Goal: Book appointment/travel/reservation

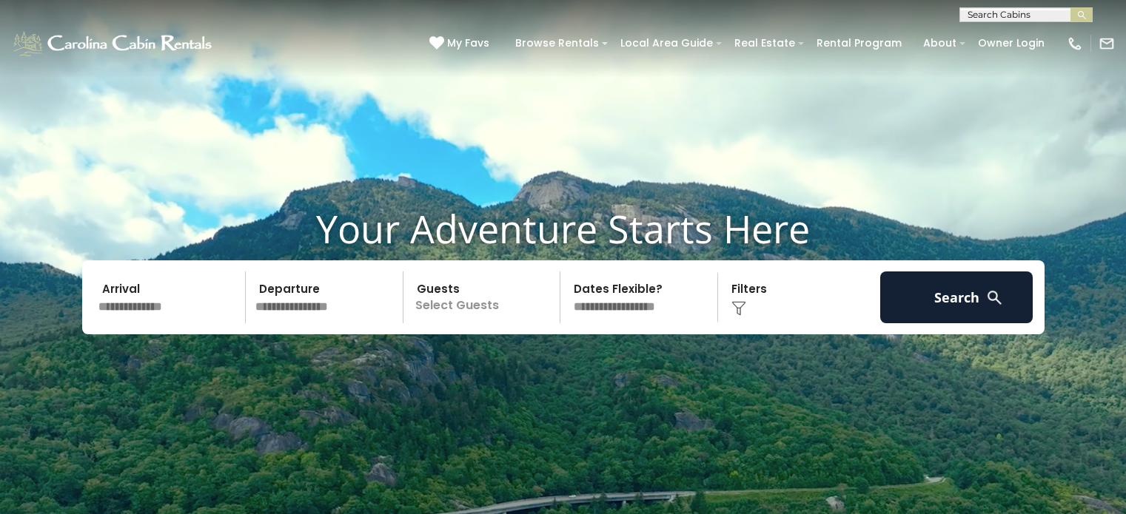
click at [997, 15] on input "text" at bounding box center [1025, 17] width 130 height 15
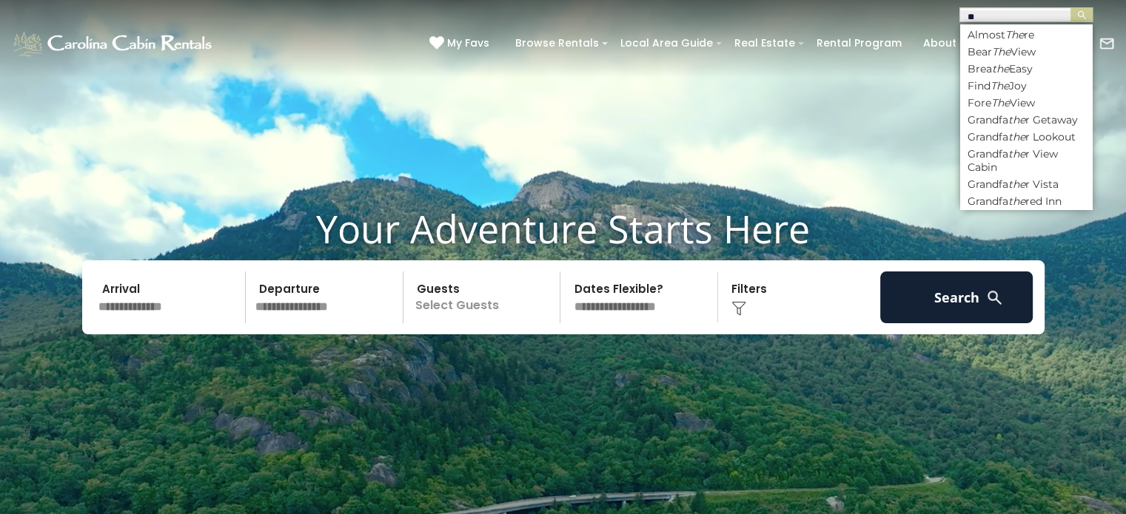
type input "*"
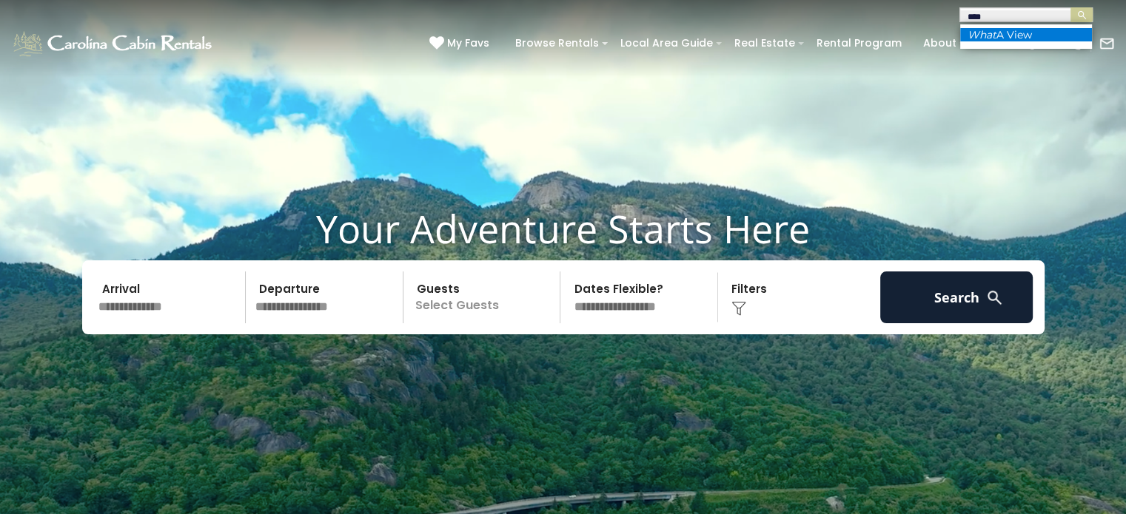
type input "****"
click at [1001, 36] on li "What A View" at bounding box center [1026, 34] width 132 height 13
click at [1080, 16] on img "submit" at bounding box center [1081, 15] width 11 height 11
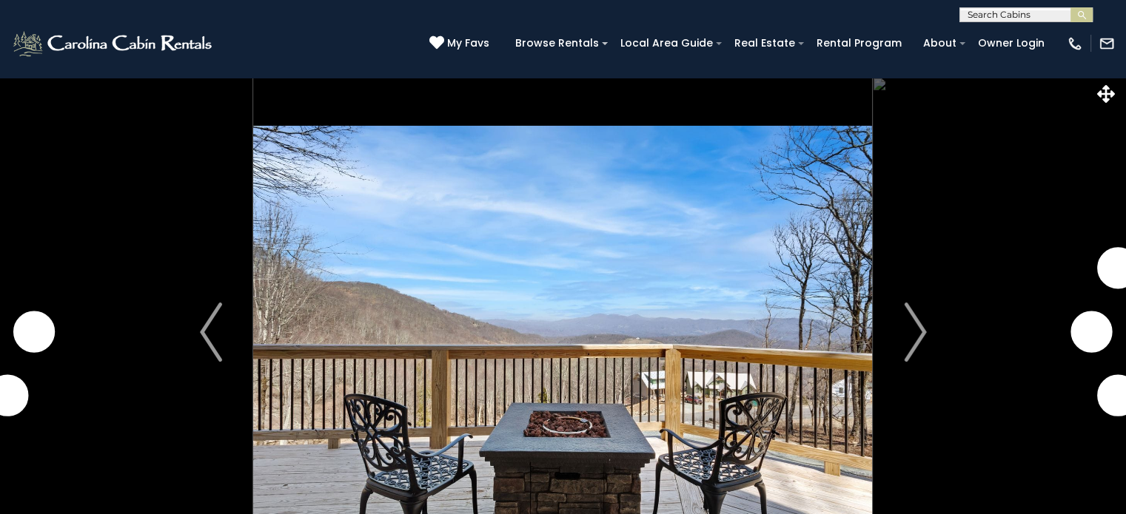
click at [913, 325] on img "Next" at bounding box center [915, 332] width 22 height 59
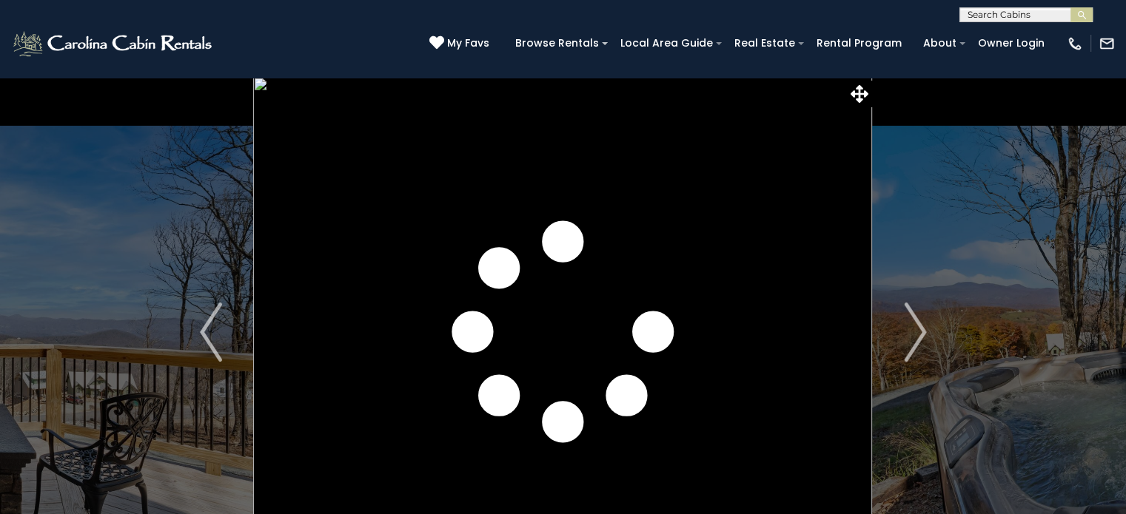
click at [913, 325] on img "Next" at bounding box center [915, 332] width 22 height 59
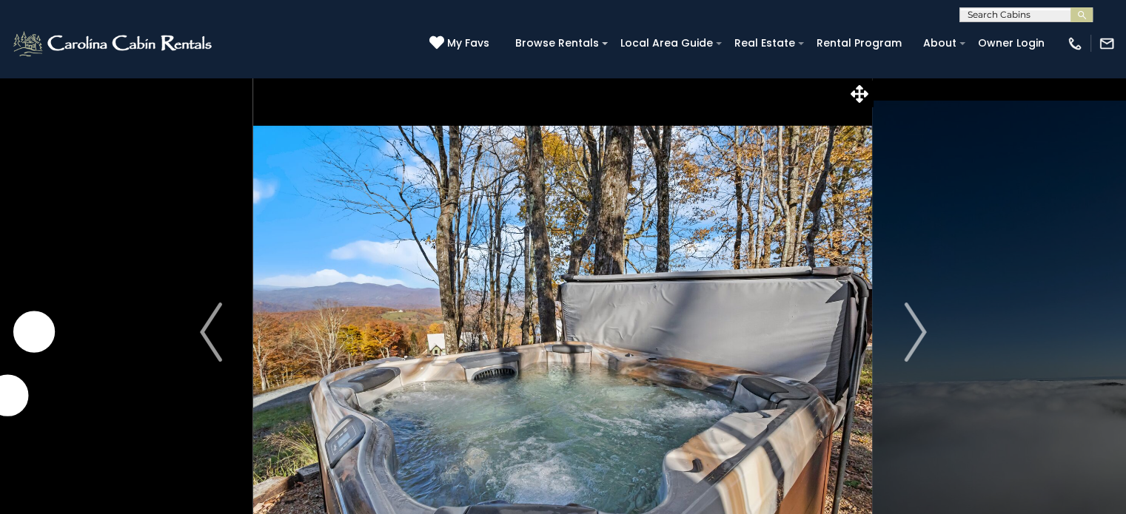
click at [913, 325] on img "Next" at bounding box center [915, 332] width 22 height 59
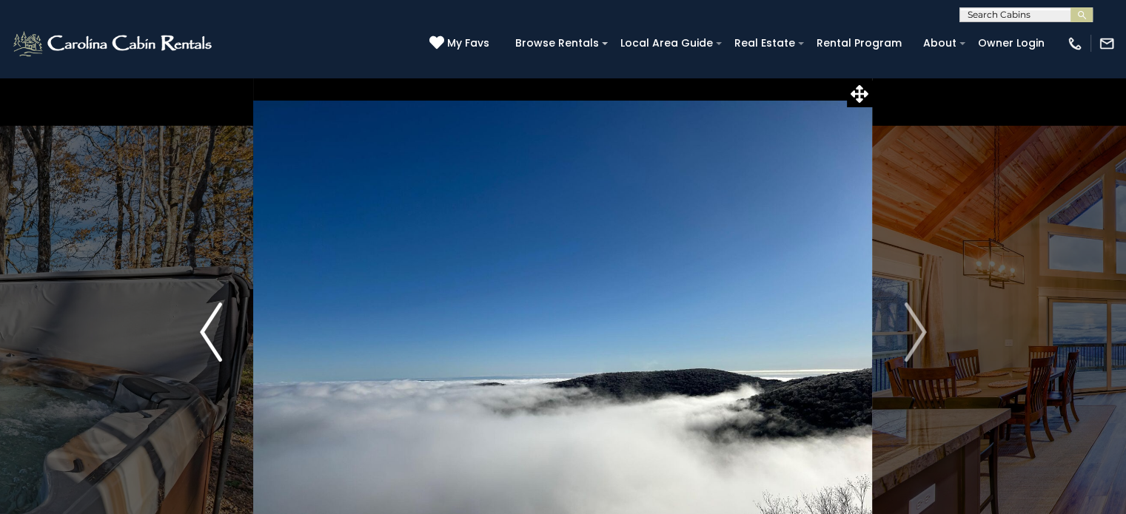
click at [207, 332] on img "Previous" at bounding box center [211, 332] width 22 height 59
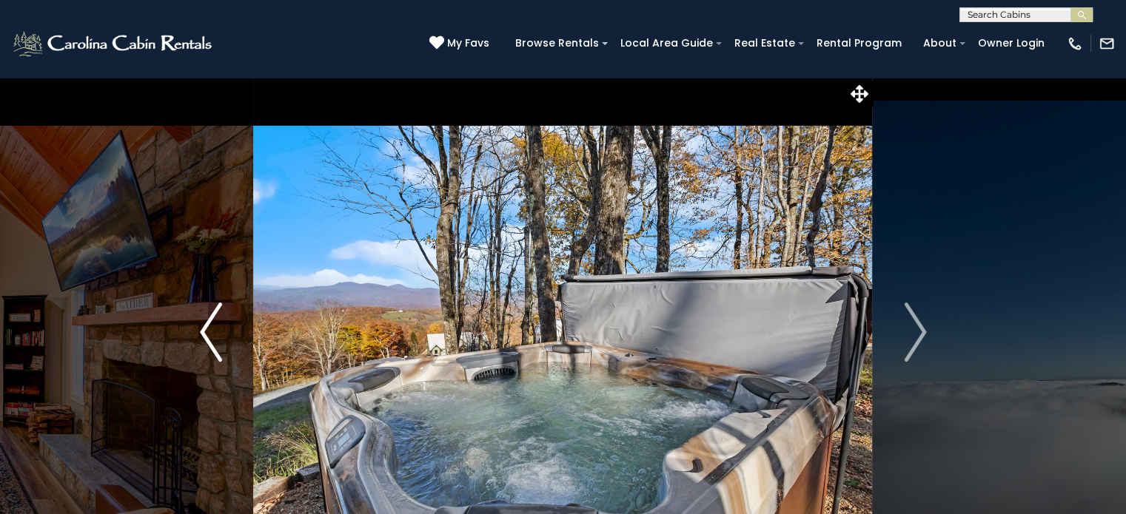
click at [207, 332] on img "Previous" at bounding box center [211, 332] width 22 height 59
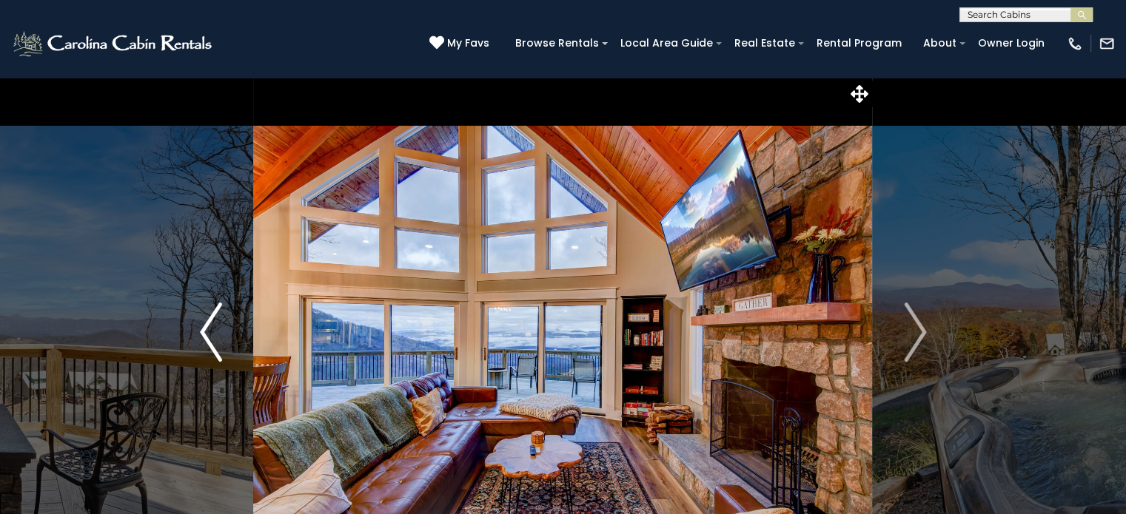
click at [207, 332] on img "Previous" at bounding box center [211, 332] width 22 height 59
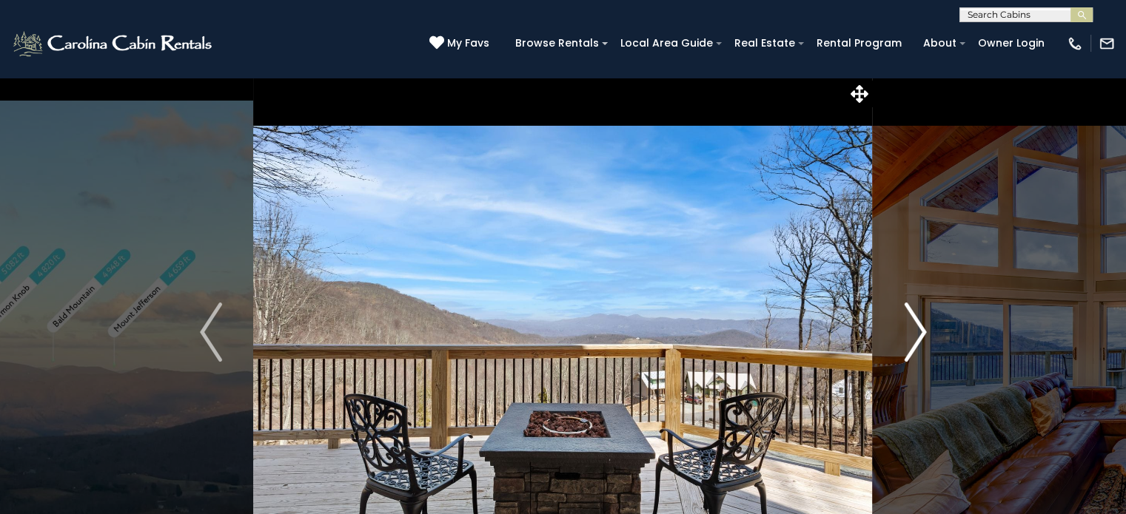
click at [914, 337] on img "Next" at bounding box center [915, 332] width 22 height 59
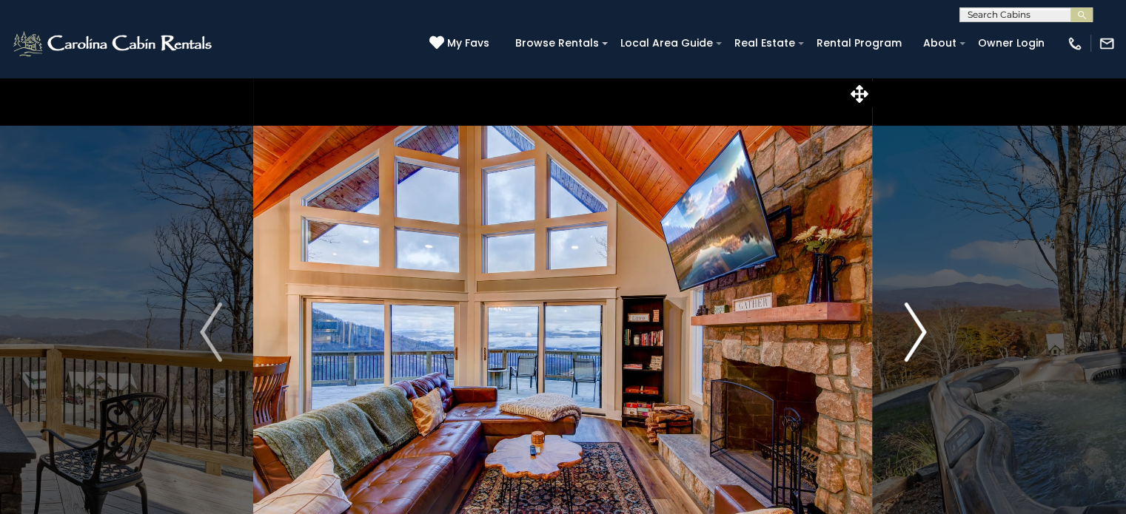
click at [914, 337] on img "Next" at bounding box center [915, 332] width 22 height 59
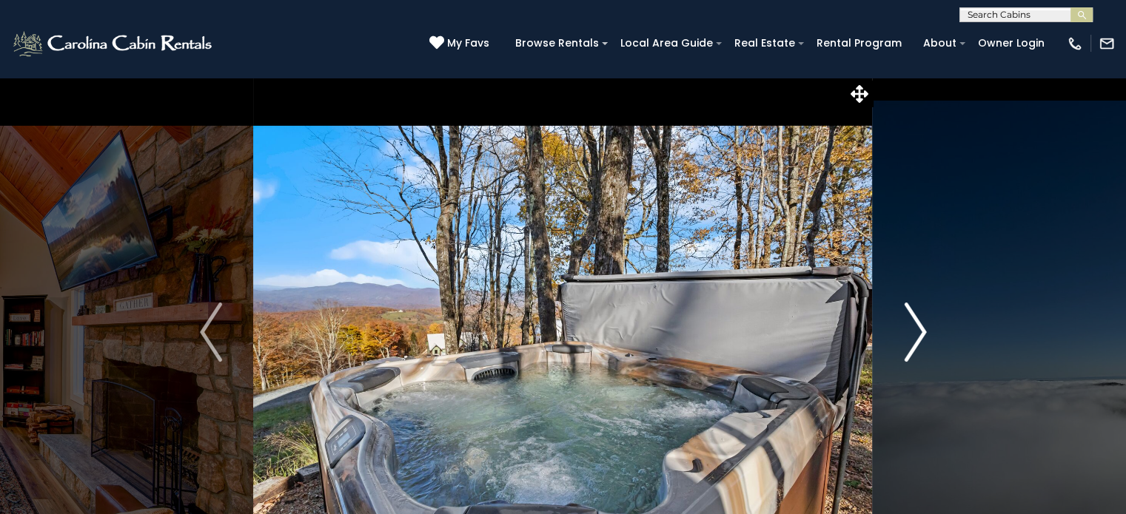
click at [922, 342] on img "Next" at bounding box center [915, 332] width 22 height 59
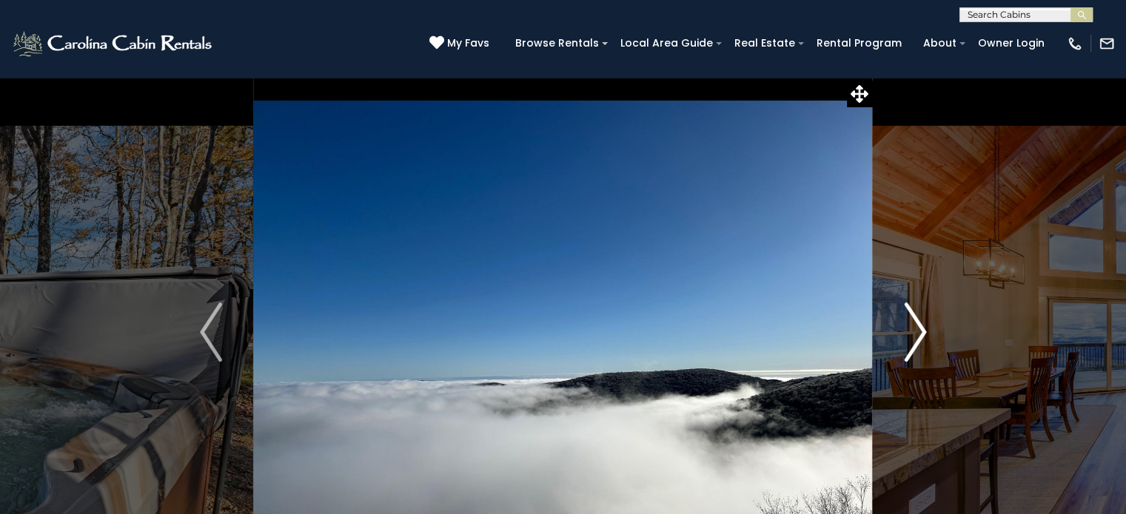
click at [922, 342] on img "Next" at bounding box center [915, 332] width 22 height 59
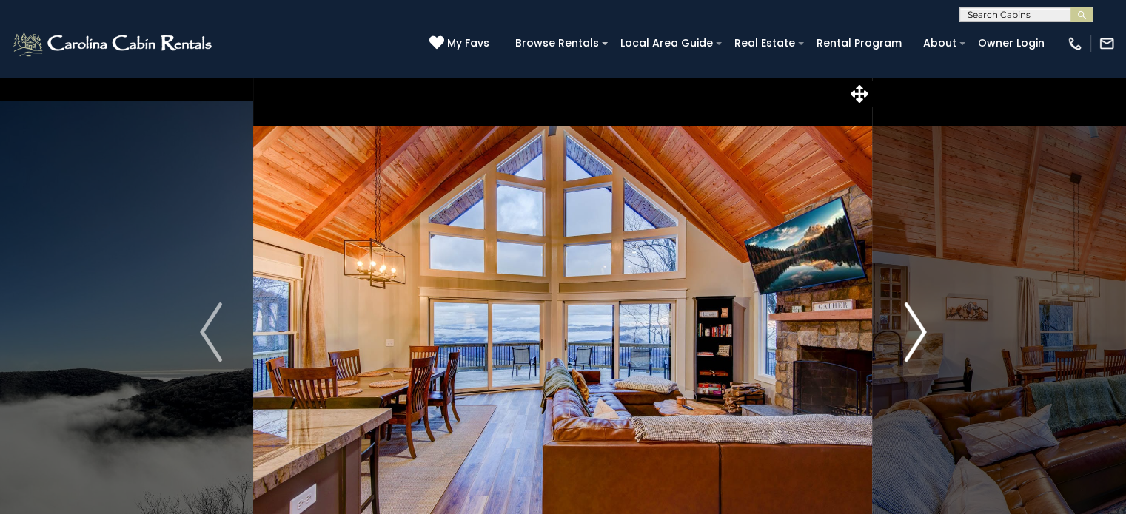
click at [922, 342] on img "Next" at bounding box center [915, 332] width 22 height 59
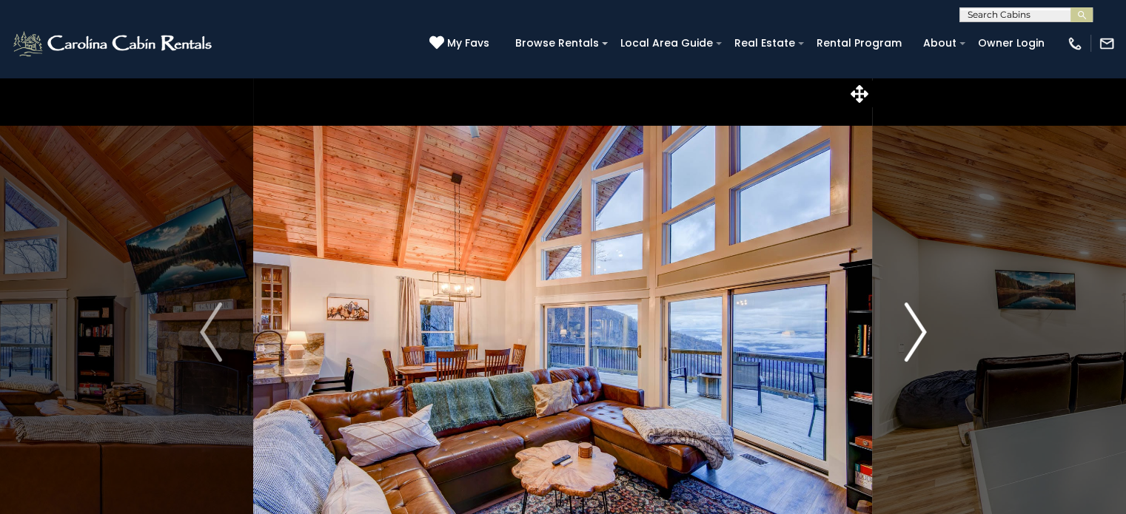
click at [922, 342] on img "Next" at bounding box center [915, 332] width 22 height 59
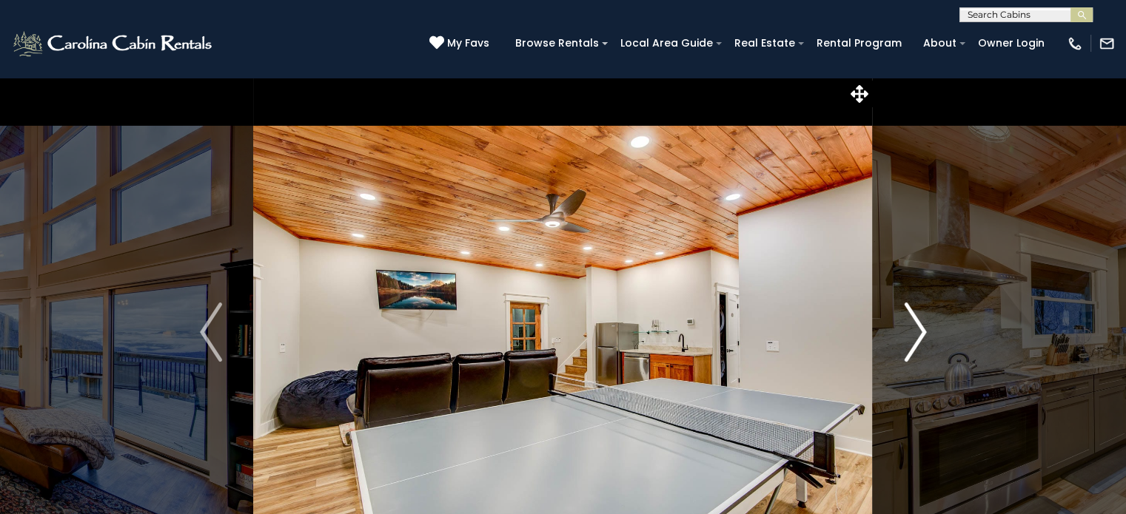
click at [918, 344] on img "Next" at bounding box center [915, 332] width 22 height 59
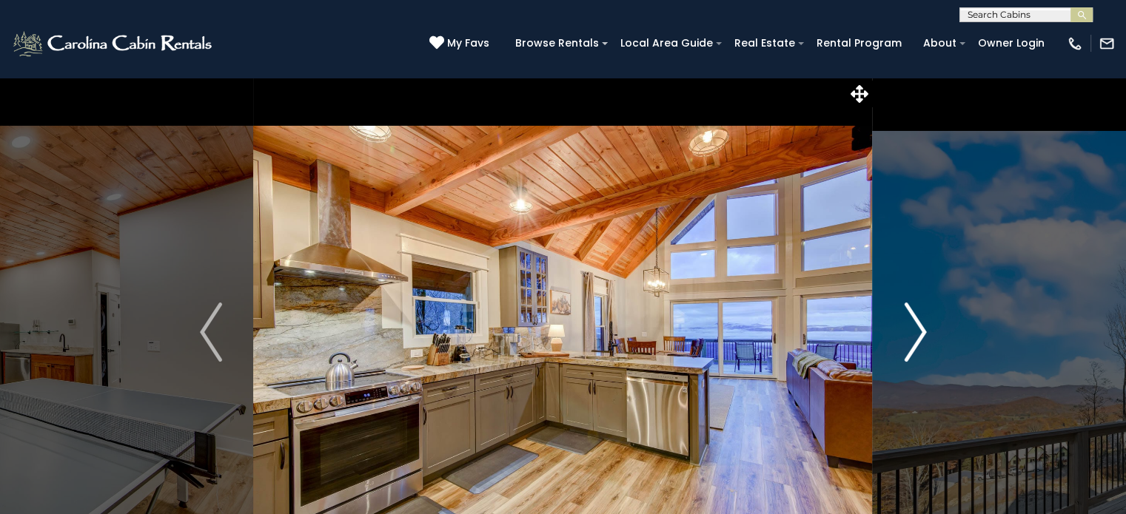
click at [918, 344] on img "Next" at bounding box center [915, 332] width 22 height 59
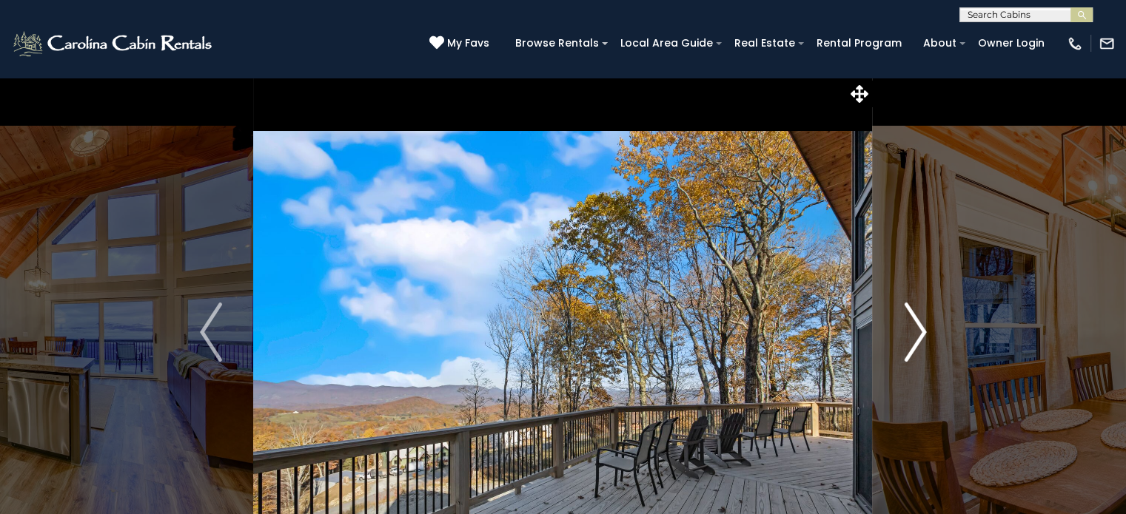
click at [918, 350] on img "Next" at bounding box center [915, 332] width 22 height 59
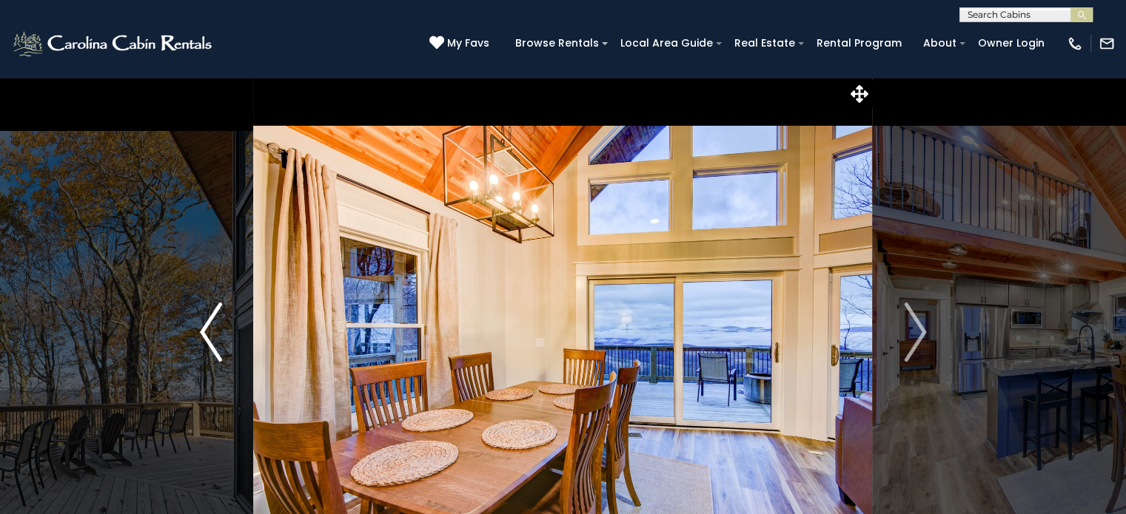
click at [207, 337] on img "Previous" at bounding box center [211, 332] width 22 height 59
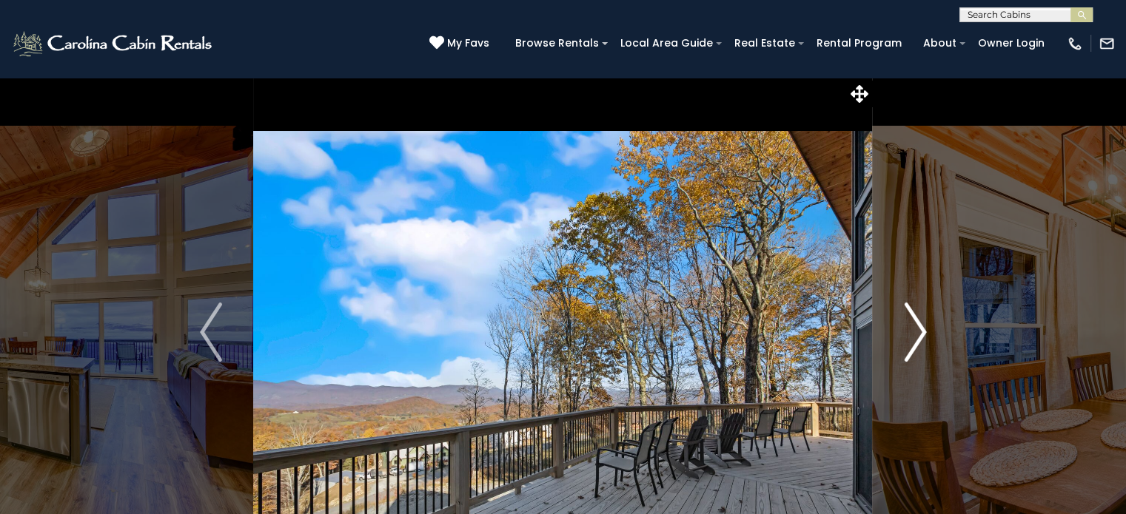
click at [918, 334] on img "Next" at bounding box center [915, 332] width 22 height 59
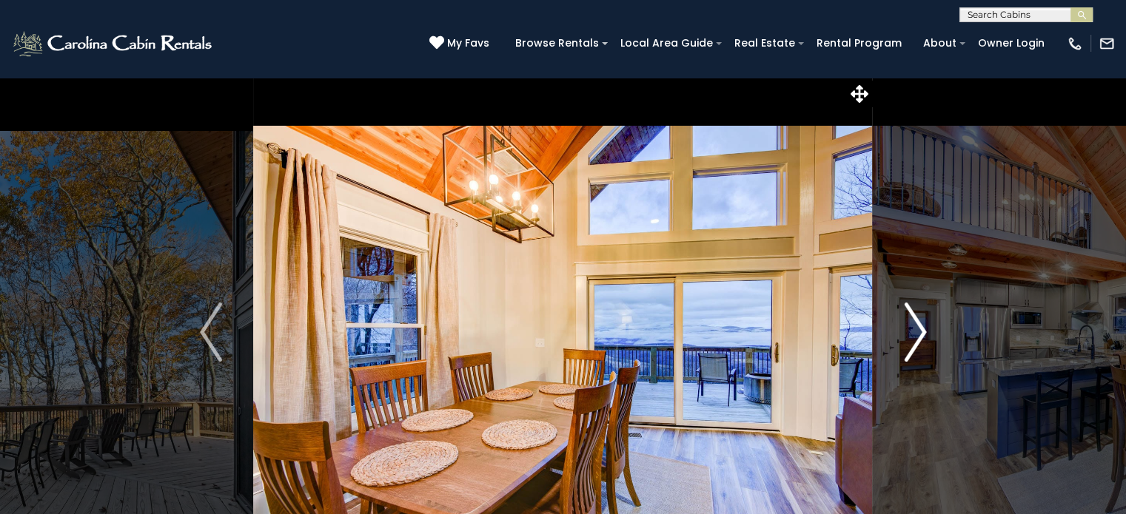
click at [918, 334] on img "Next" at bounding box center [915, 332] width 22 height 59
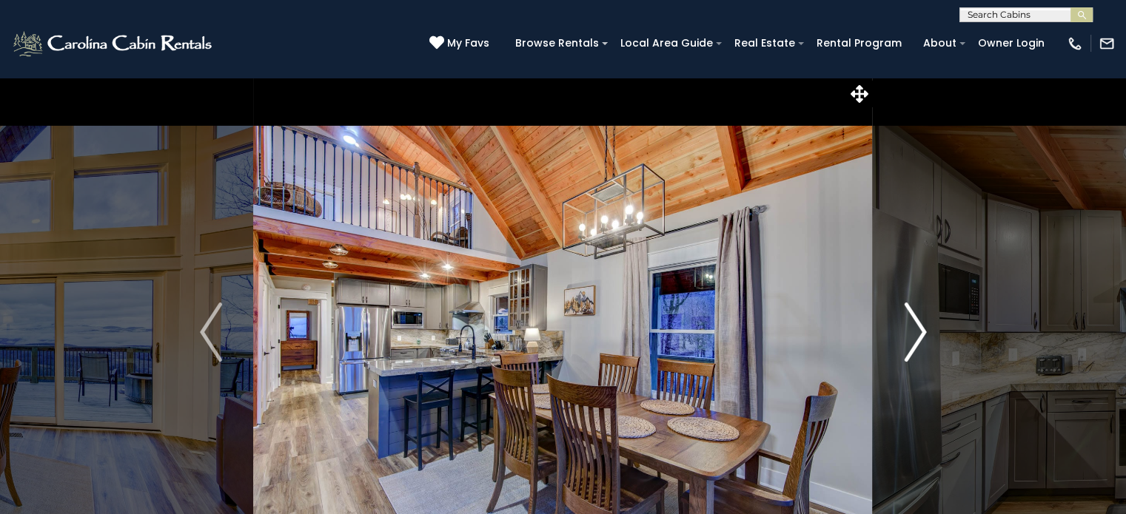
click at [909, 337] on img "Next" at bounding box center [915, 332] width 22 height 59
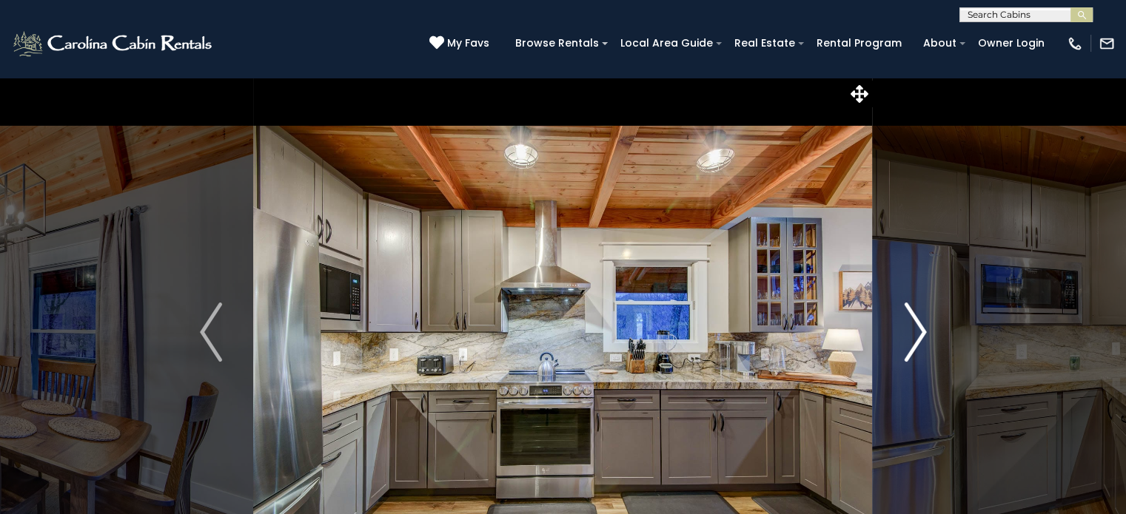
click at [915, 337] on img "Next" at bounding box center [915, 332] width 22 height 59
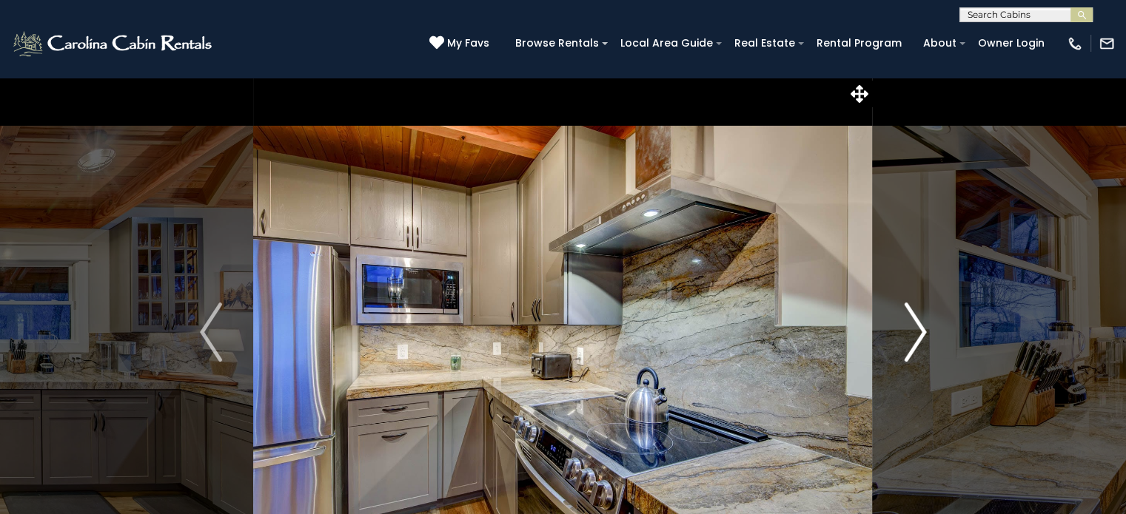
click at [915, 337] on img "Next" at bounding box center [915, 332] width 22 height 59
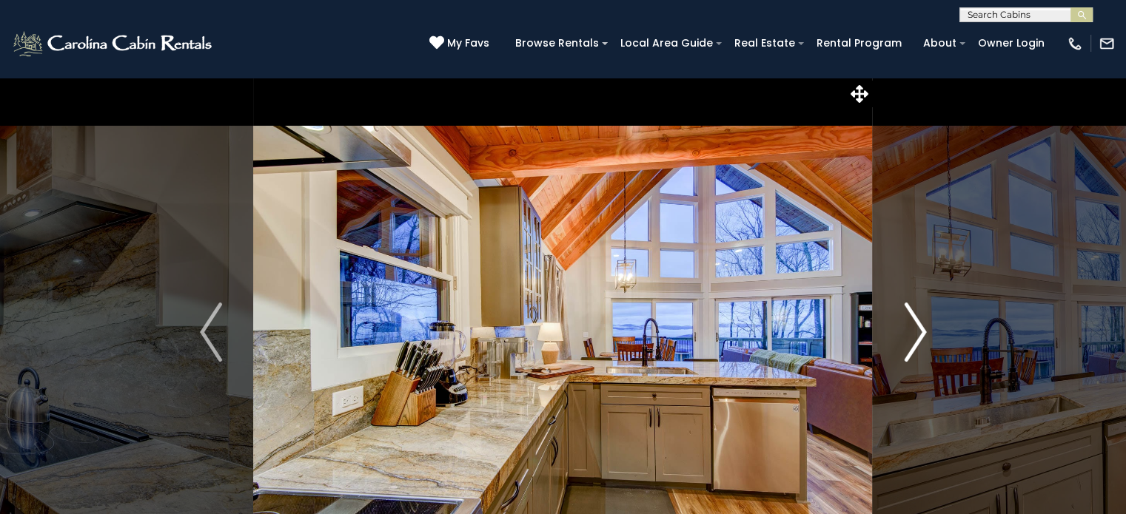
click at [915, 337] on img "Next" at bounding box center [915, 332] width 22 height 59
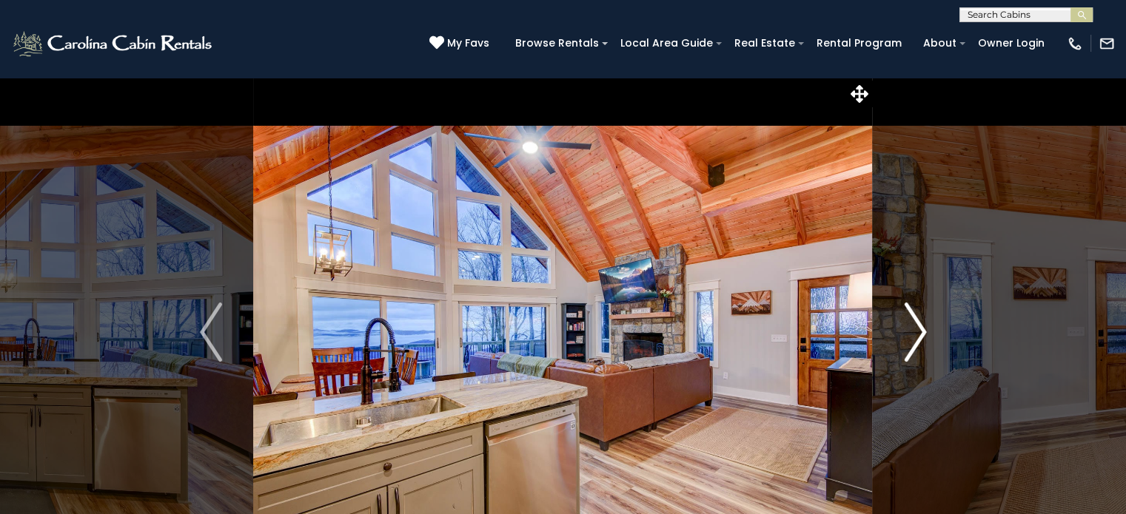
click at [915, 337] on img "Next" at bounding box center [915, 332] width 22 height 59
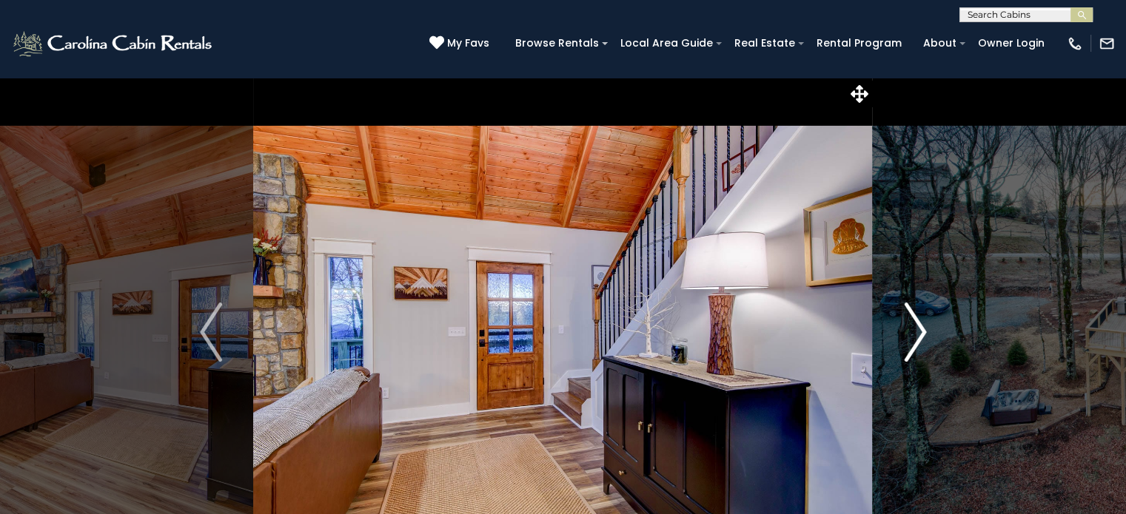
click at [915, 337] on img "Next" at bounding box center [915, 332] width 22 height 59
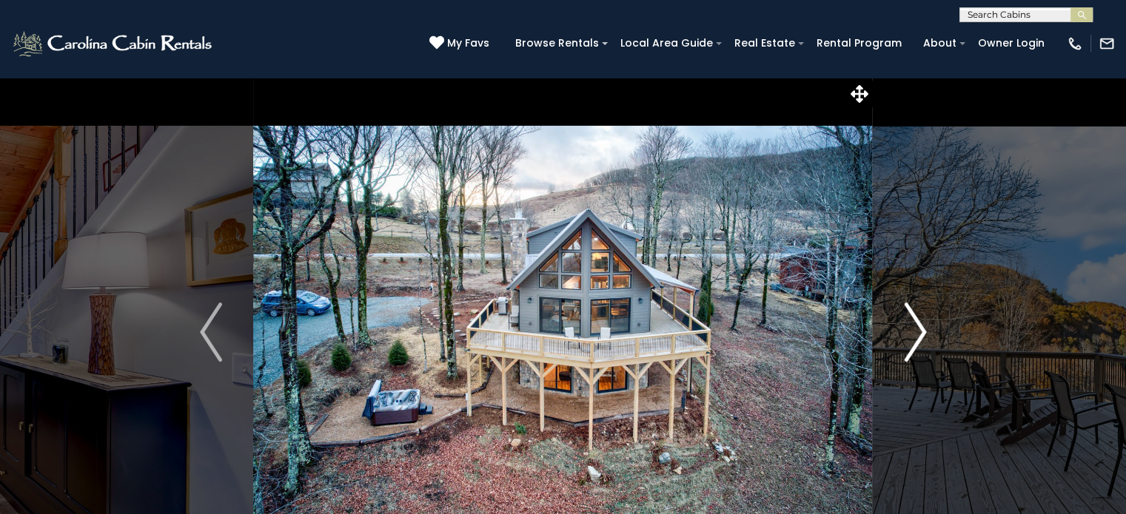
click at [901, 324] on button "Next" at bounding box center [914, 332] width 85 height 511
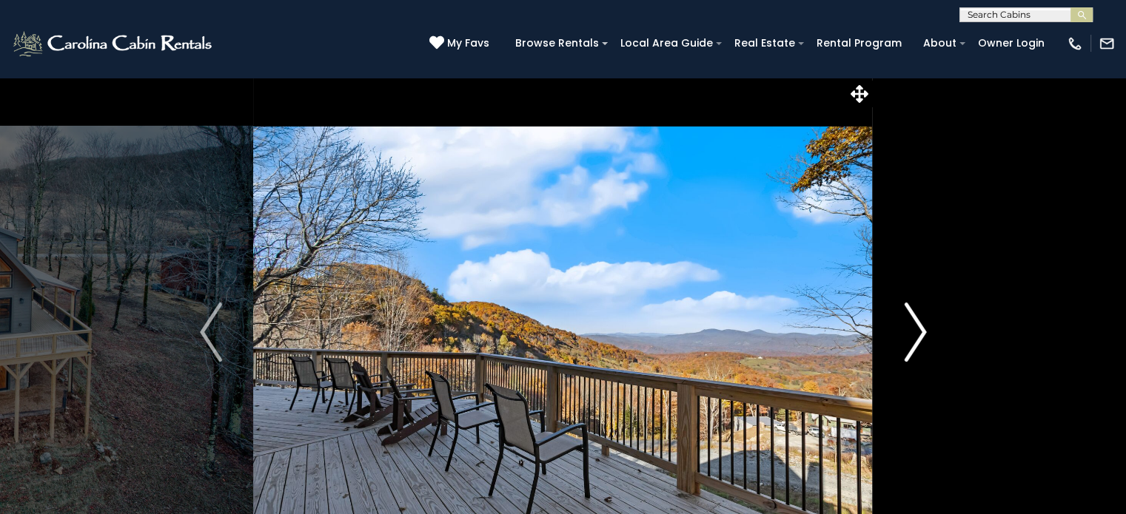
click at [901, 324] on button "Next" at bounding box center [914, 332] width 85 height 511
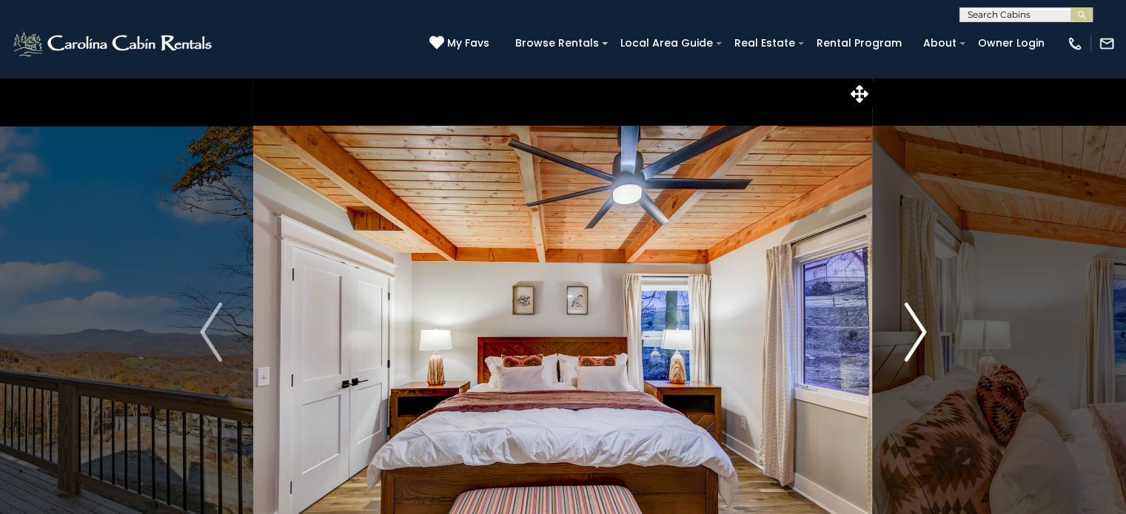
click at [901, 324] on button "Next" at bounding box center [914, 332] width 85 height 511
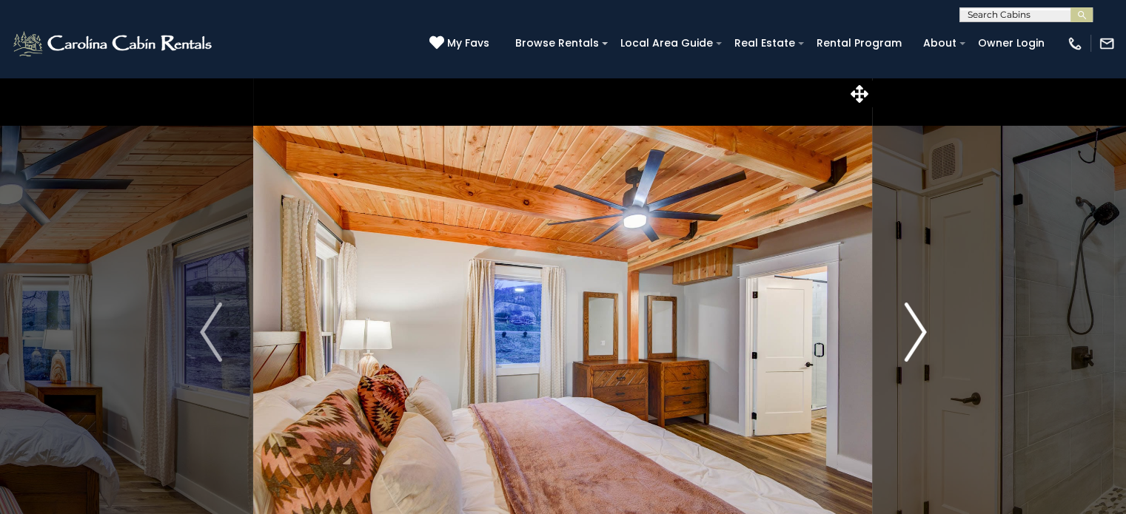
click at [901, 324] on button "Next" at bounding box center [914, 332] width 85 height 511
